Goal: Find specific page/section: Find specific page/section

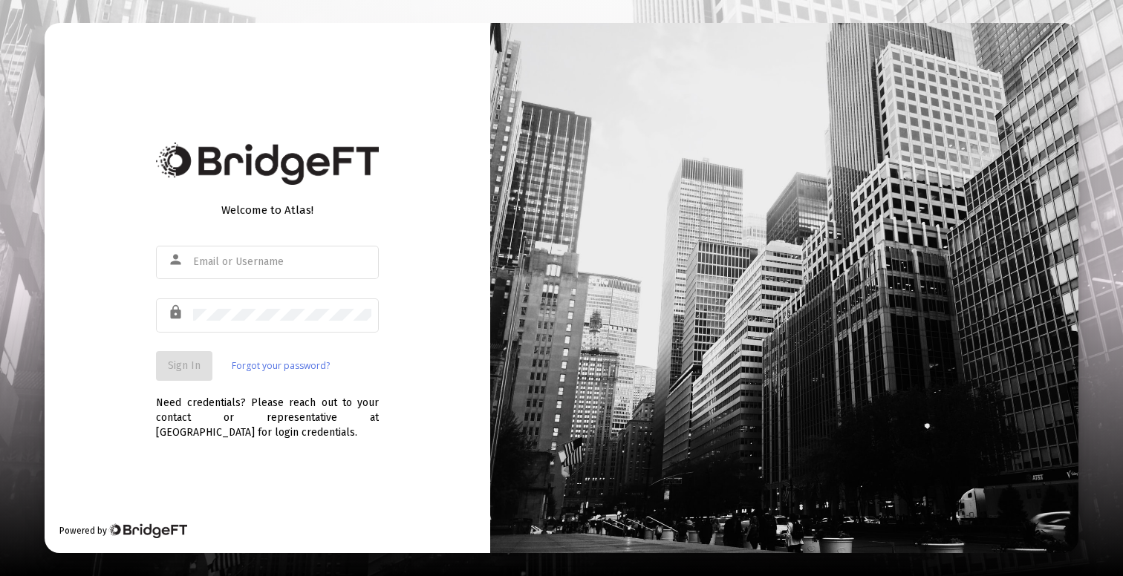
type input "[PERSON_NAME][EMAIL_ADDRESS][DOMAIN_NAME]"
click at [178, 361] on span "Sign In" at bounding box center [184, 365] width 33 height 13
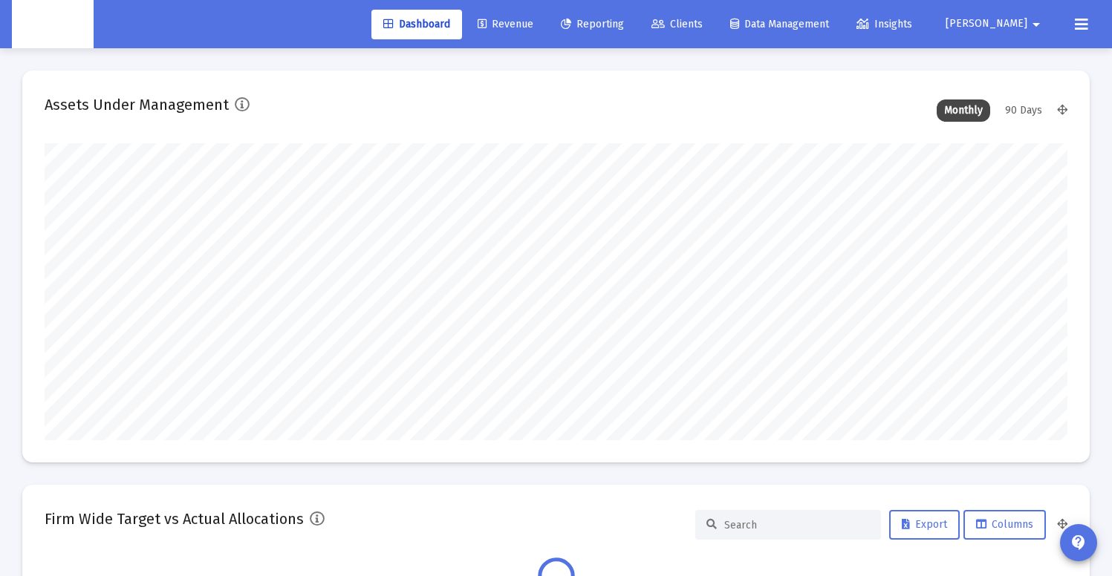
scroll to position [297, 1023]
type input "[DATE]"
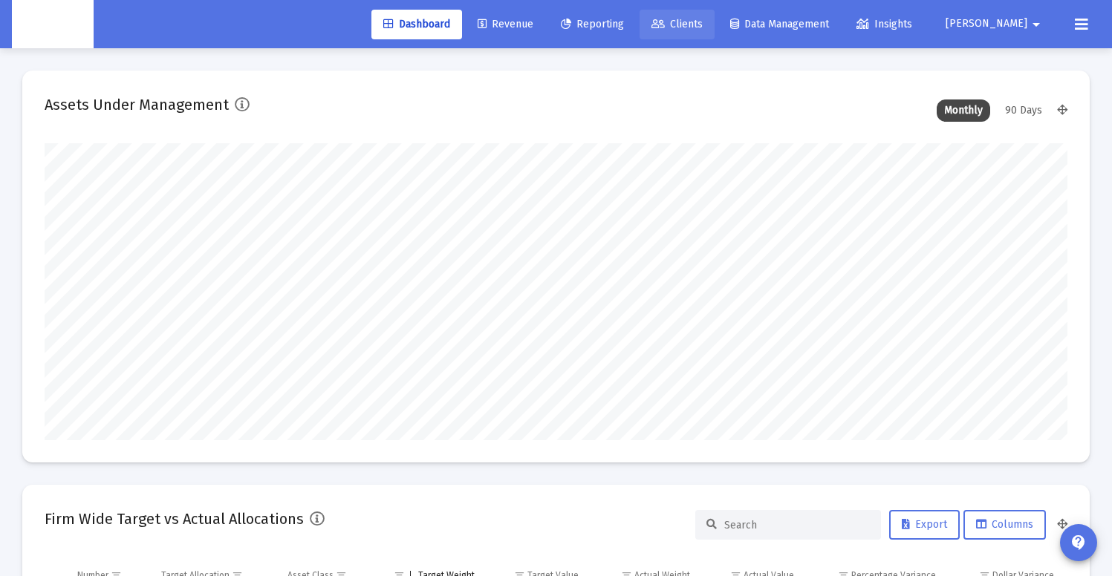
click at [702, 24] on span "Clients" at bounding box center [676, 24] width 51 height 13
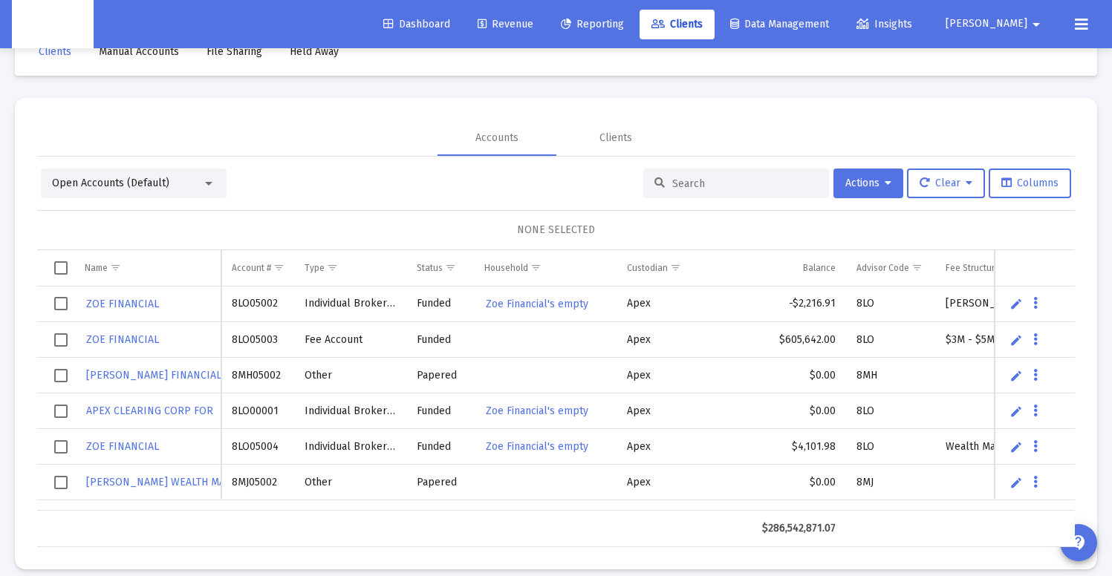
scroll to position [58, 0]
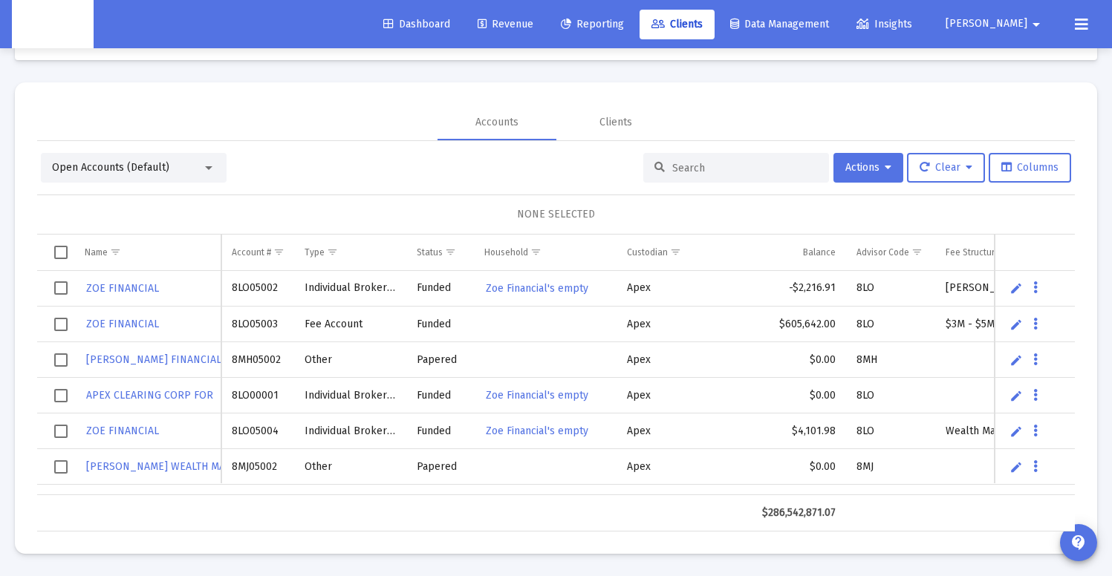
click at [696, 174] on input at bounding box center [745, 168] width 146 height 13
paste input "6032"
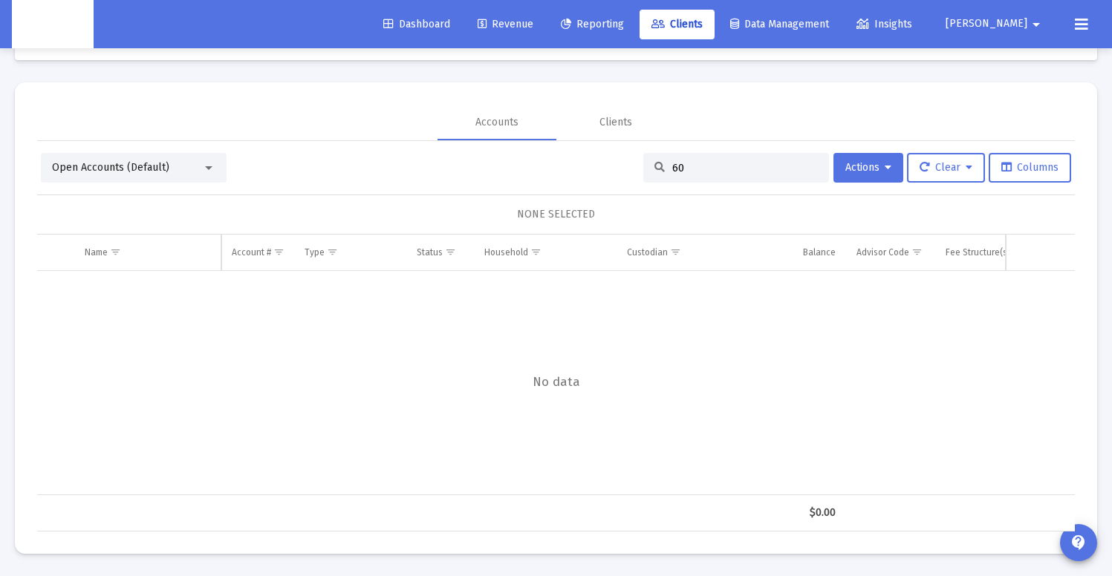
type input "6"
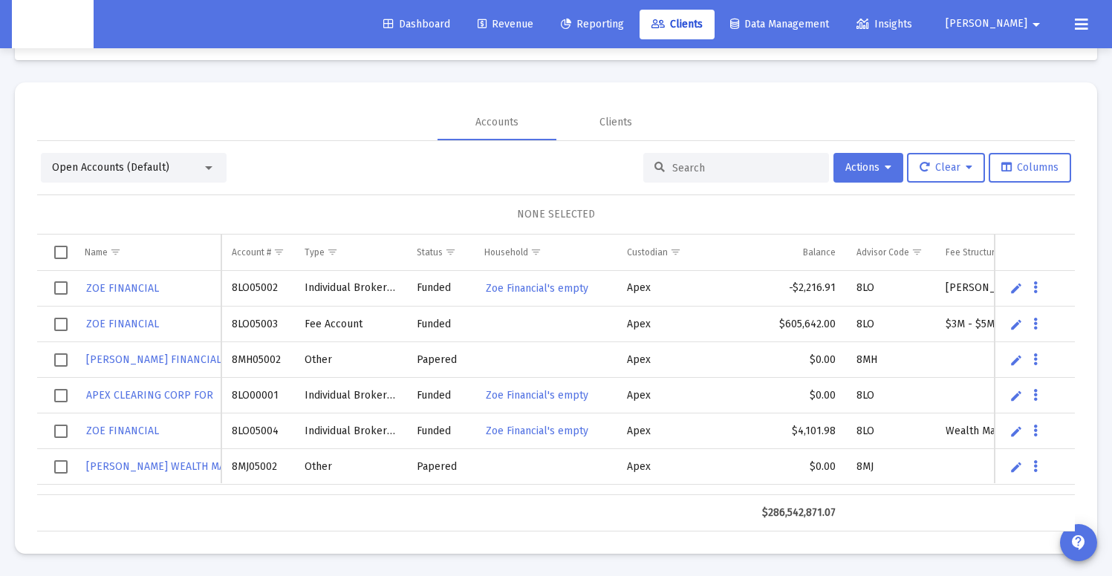
paste input "4QP05024"
type input "4QP05024"
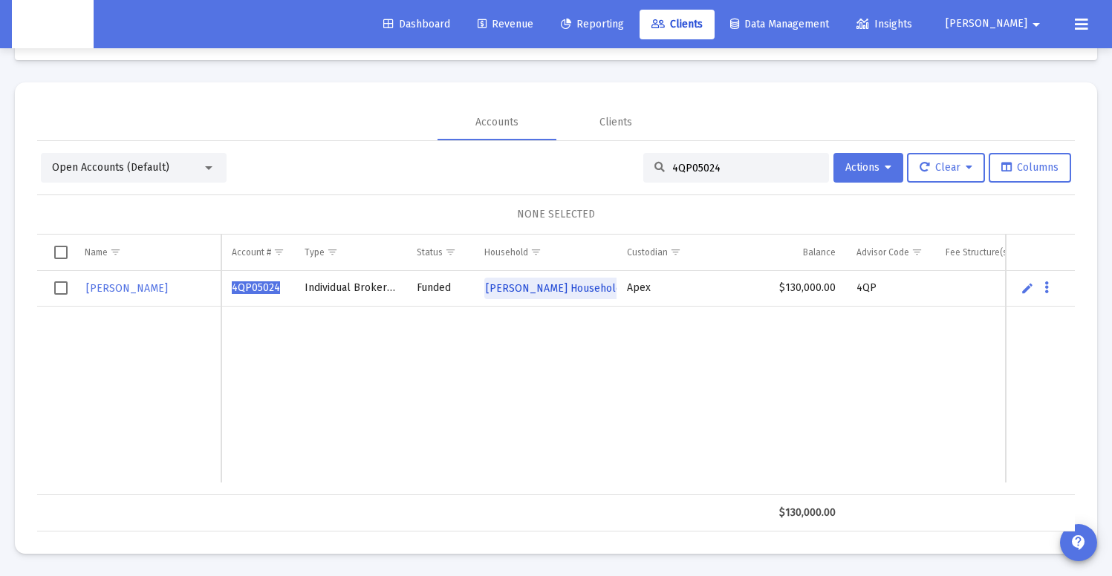
click at [543, 287] on span "[PERSON_NAME] Household" at bounding box center [554, 288] width 136 height 13
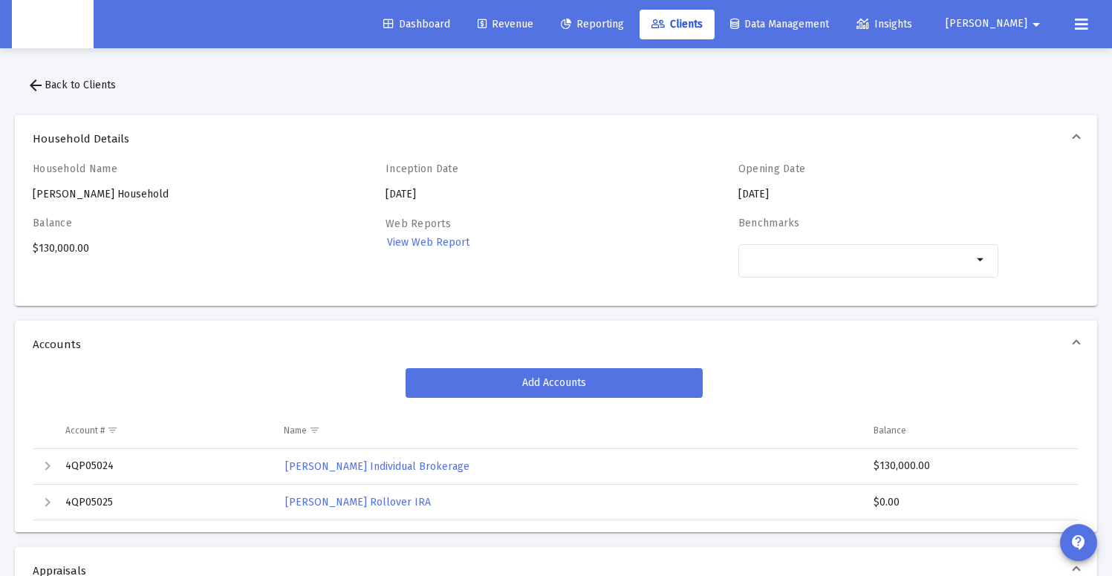
click at [97, 466] on td "4QP05024" at bounding box center [164, 467] width 218 height 36
copy td "4QP05024"
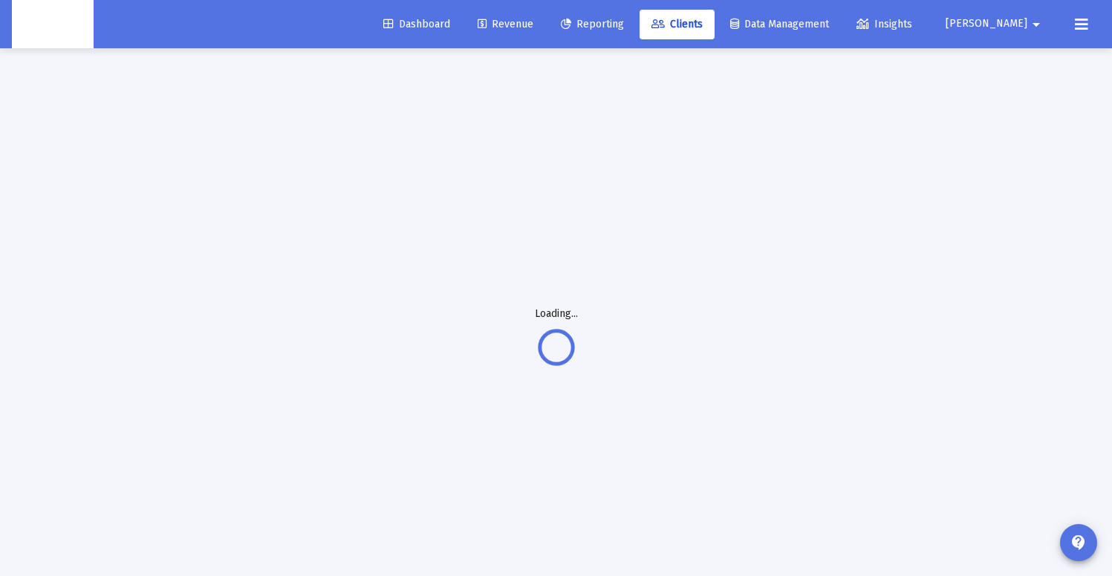
scroll to position [48, 0]
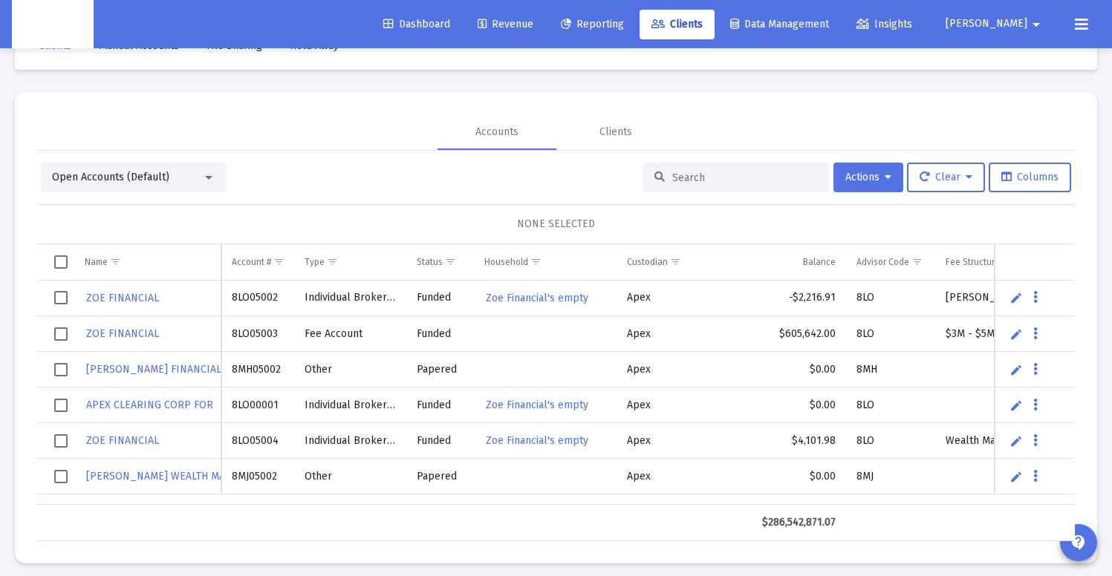
click at [697, 180] on input at bounding box center [745, 178] width 146 height 13
paste input "4QU05002"
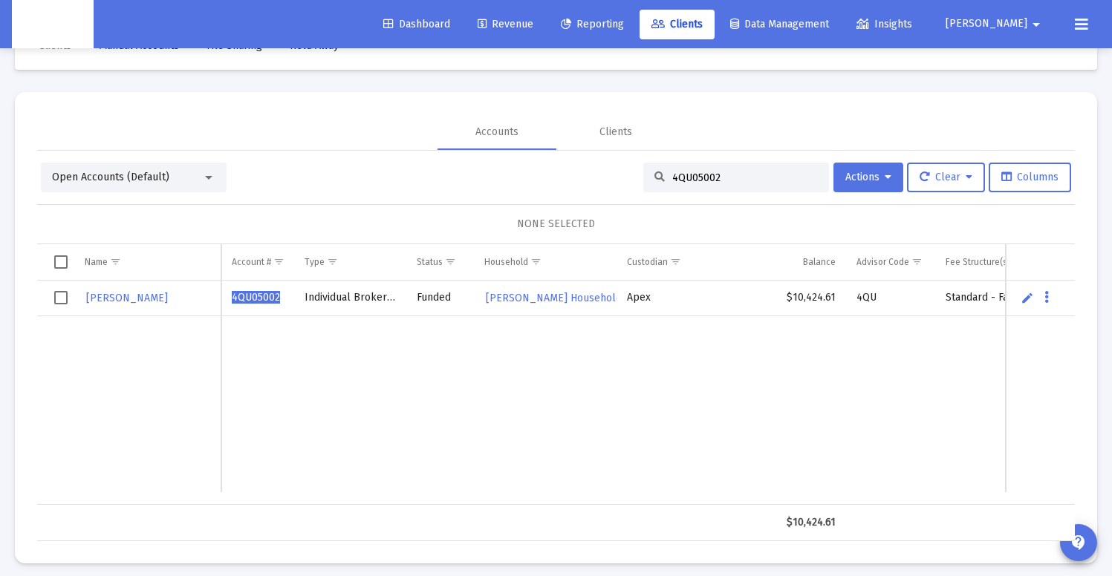
type input "4QU05002"
click at [506, 299] on span "[PERSON_NAME] Household REAL" at bounding box center [567, 298] width 163 height 13
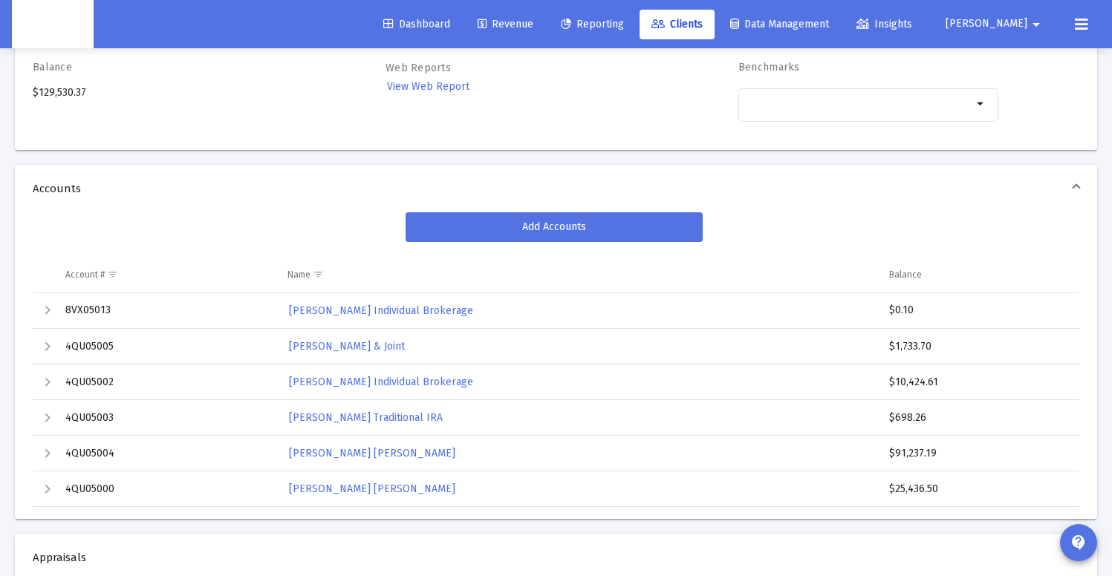
scroll to position [229, 0]
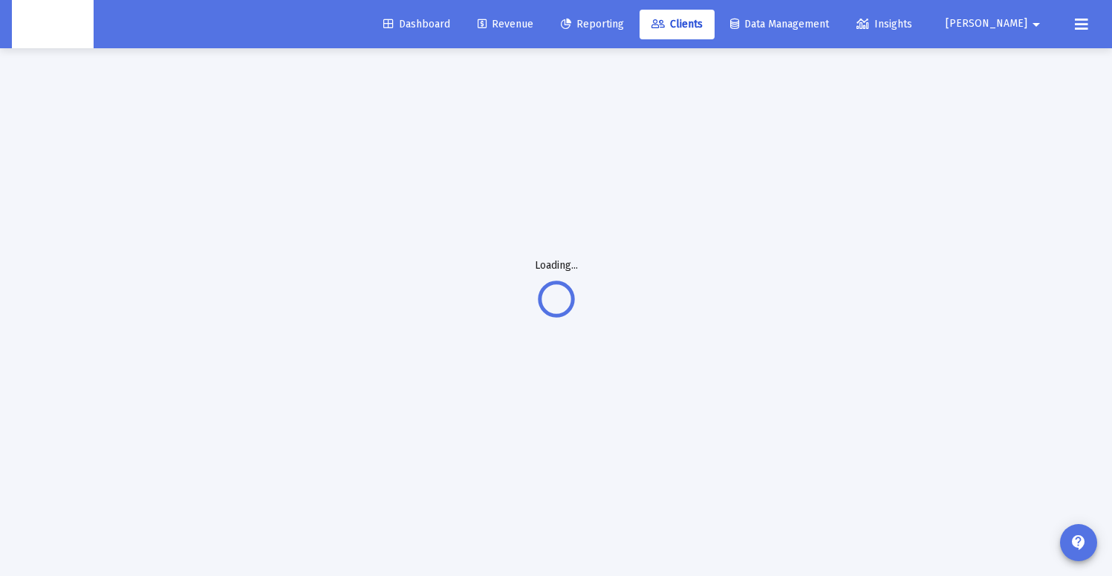
scroll to position [48, 0]
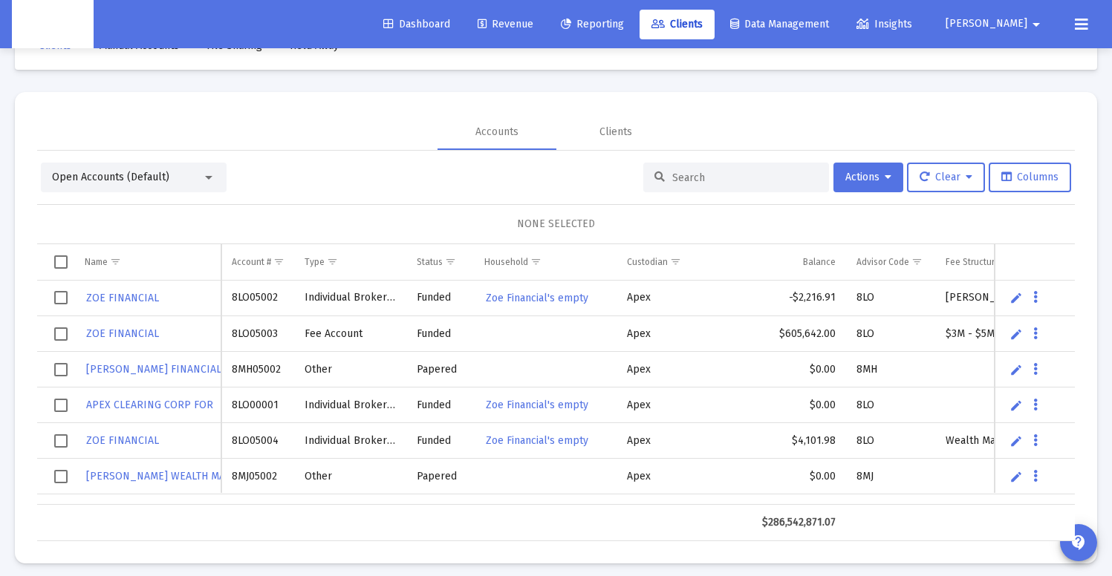
click at [668, 169] on div at bounding box center [736, 178] width 186 height 30
click at [688, 173] on input at bounding box center [745, 178] width 146 height 13
paste input "4PM05043"
type input "4PM05043"
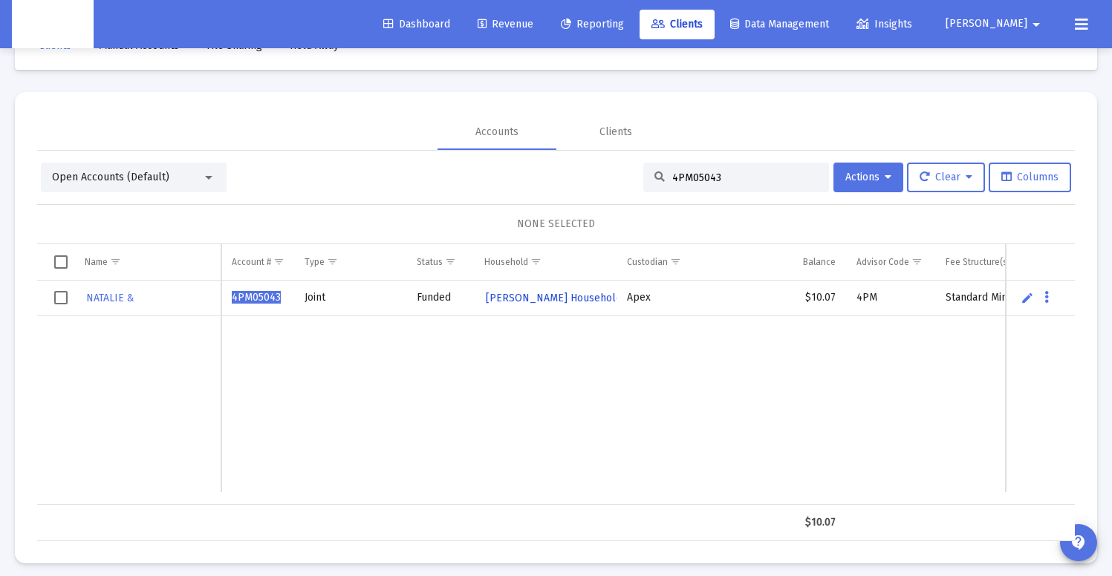
click at [521, 296] on span "[PERSON_NAME] Household" at bounding box center [554, 298] width 136 height 13
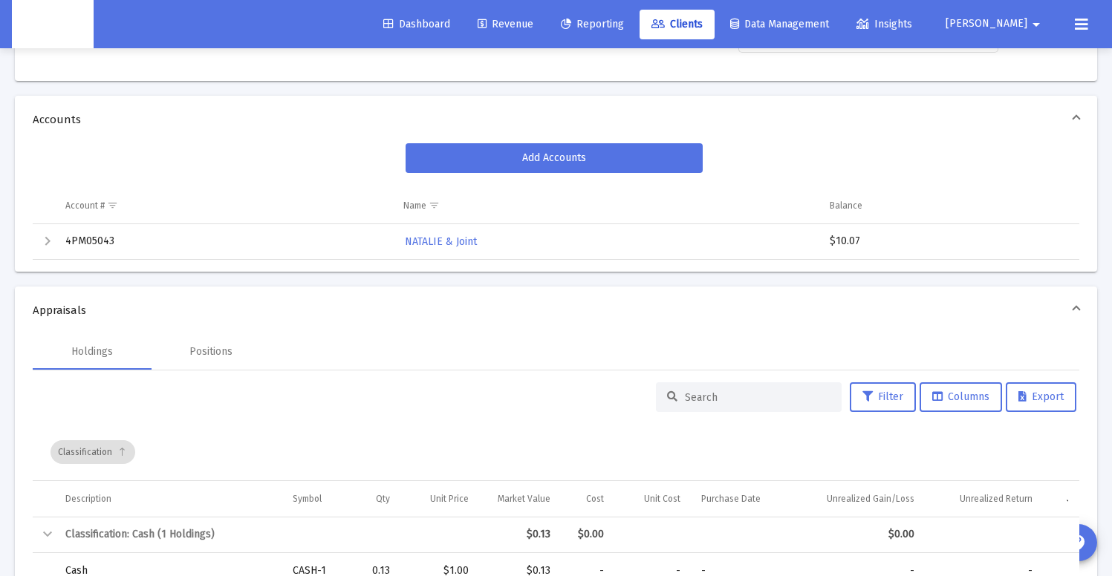
scroll to position [224, 0]
